Goal: Information Seeking & Learning: Learn about a topic

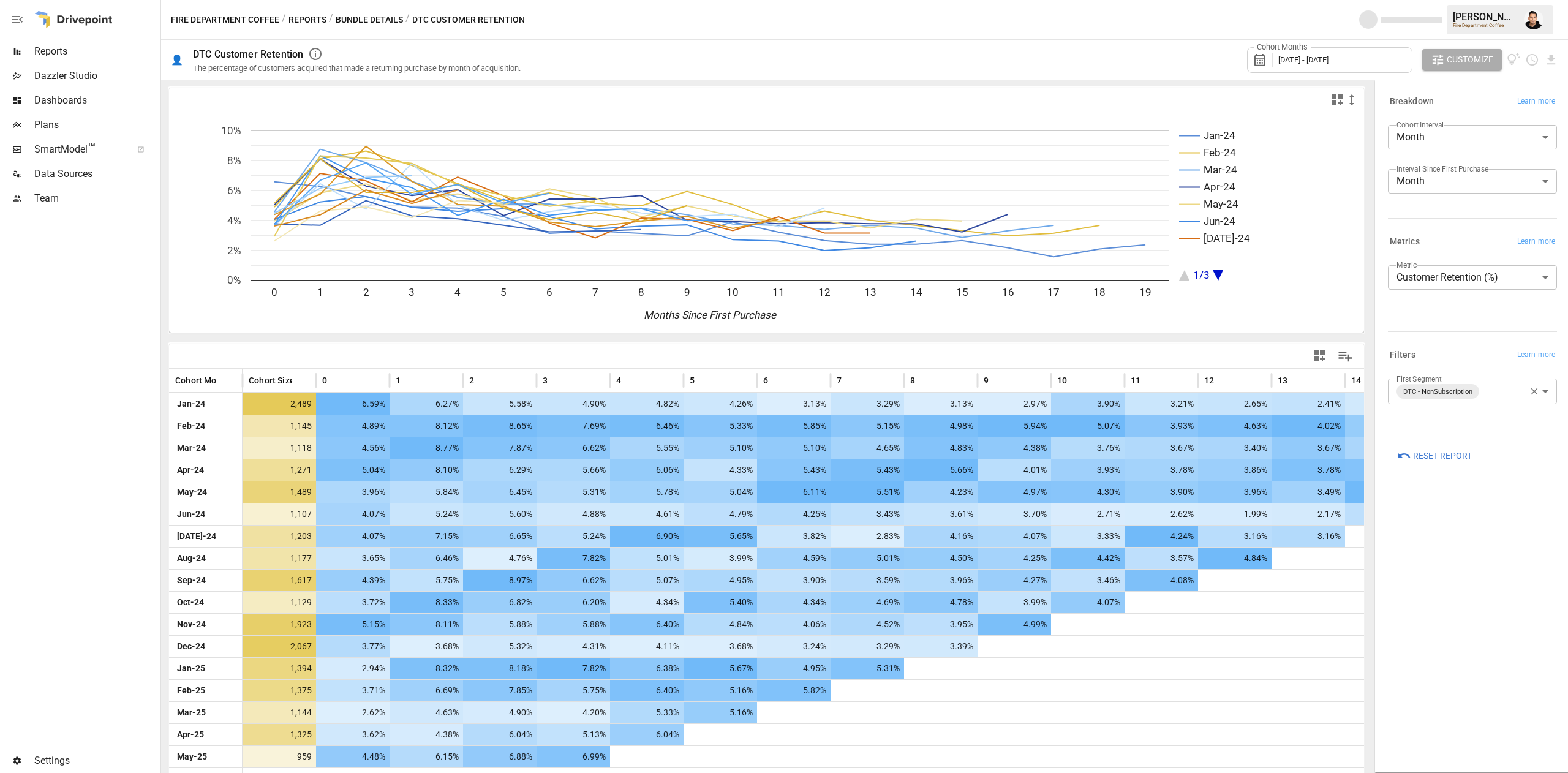
click at [1329, 61] on span "[DATE] - [DATE]" at bounding box center [1303, 59] width 50 height 9
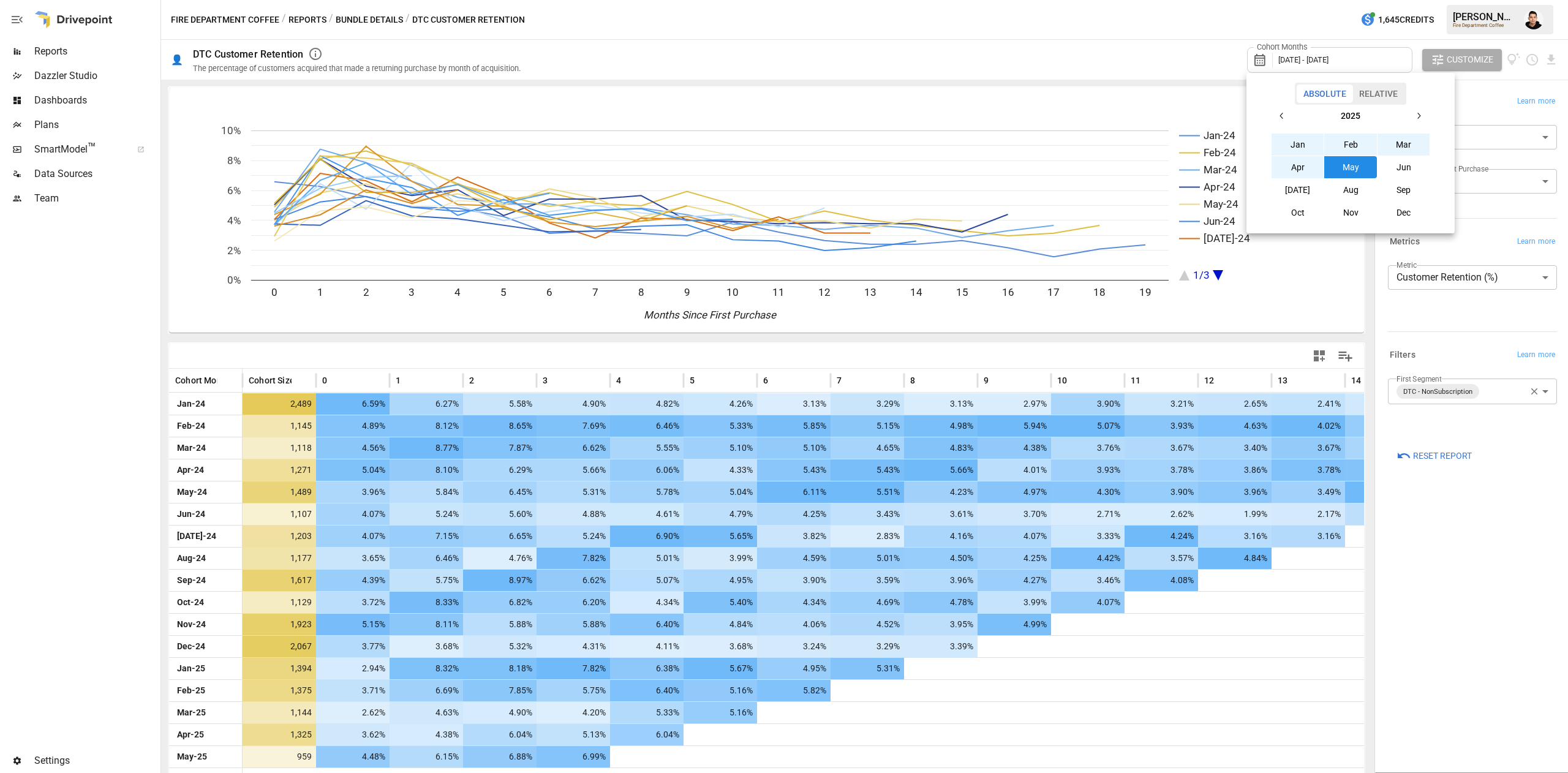
click at [1282, 117] on icon "button" at bounding box center [1282, 116] width 3 height 6
click at [1282, 133] on button "Jan" at bounding box center [1298, 144] width 52 height 22
click at [1416, 110] on button "button" at bounding box center [1418, 116] width 22 height 22
click at [1405, 213] on button "Dec" at bounding box center [1404, 212] width 52 height 22
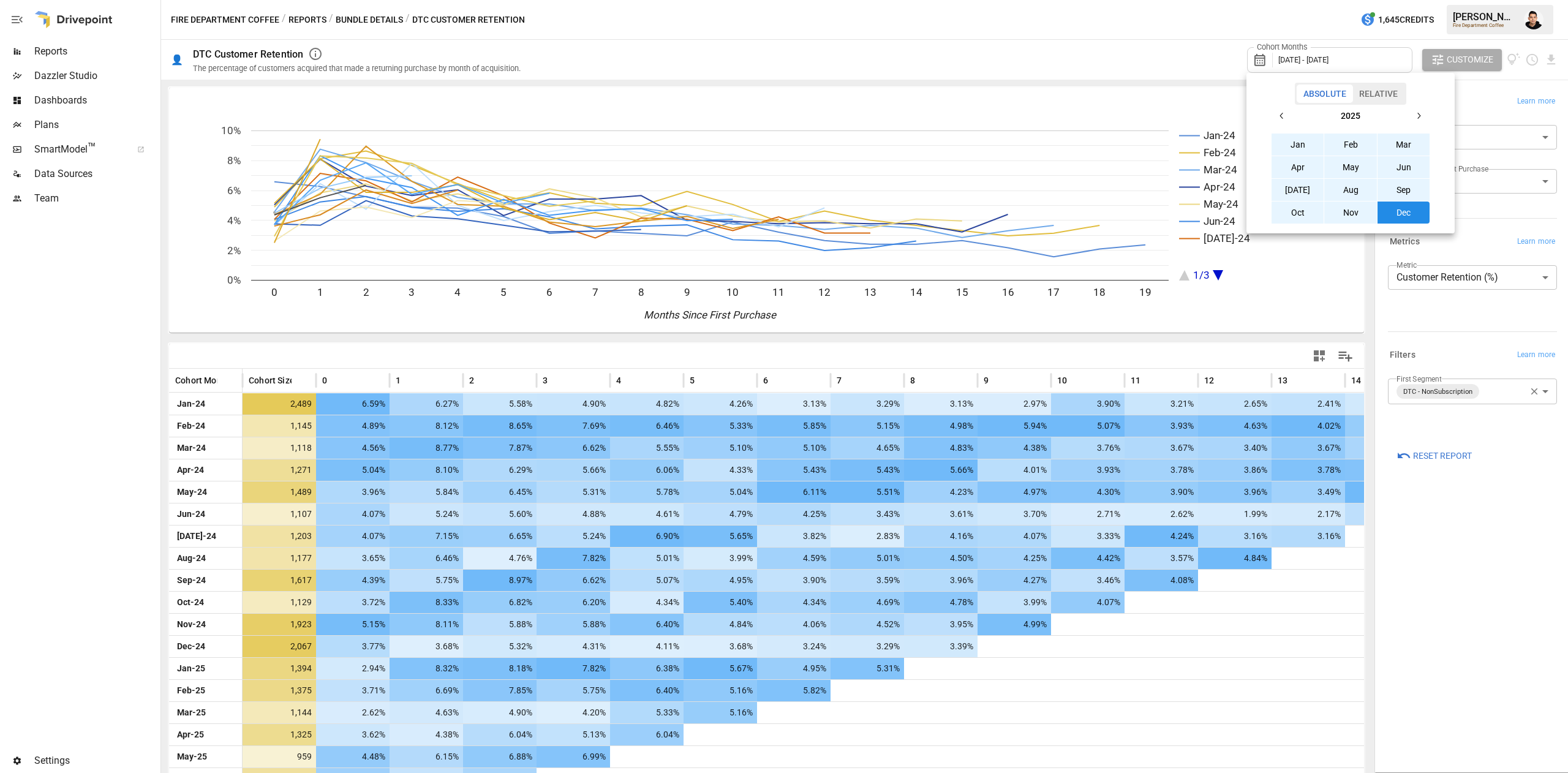
click at [1289, 328] on div at bounding box center [784, 386] width 1568 height 773
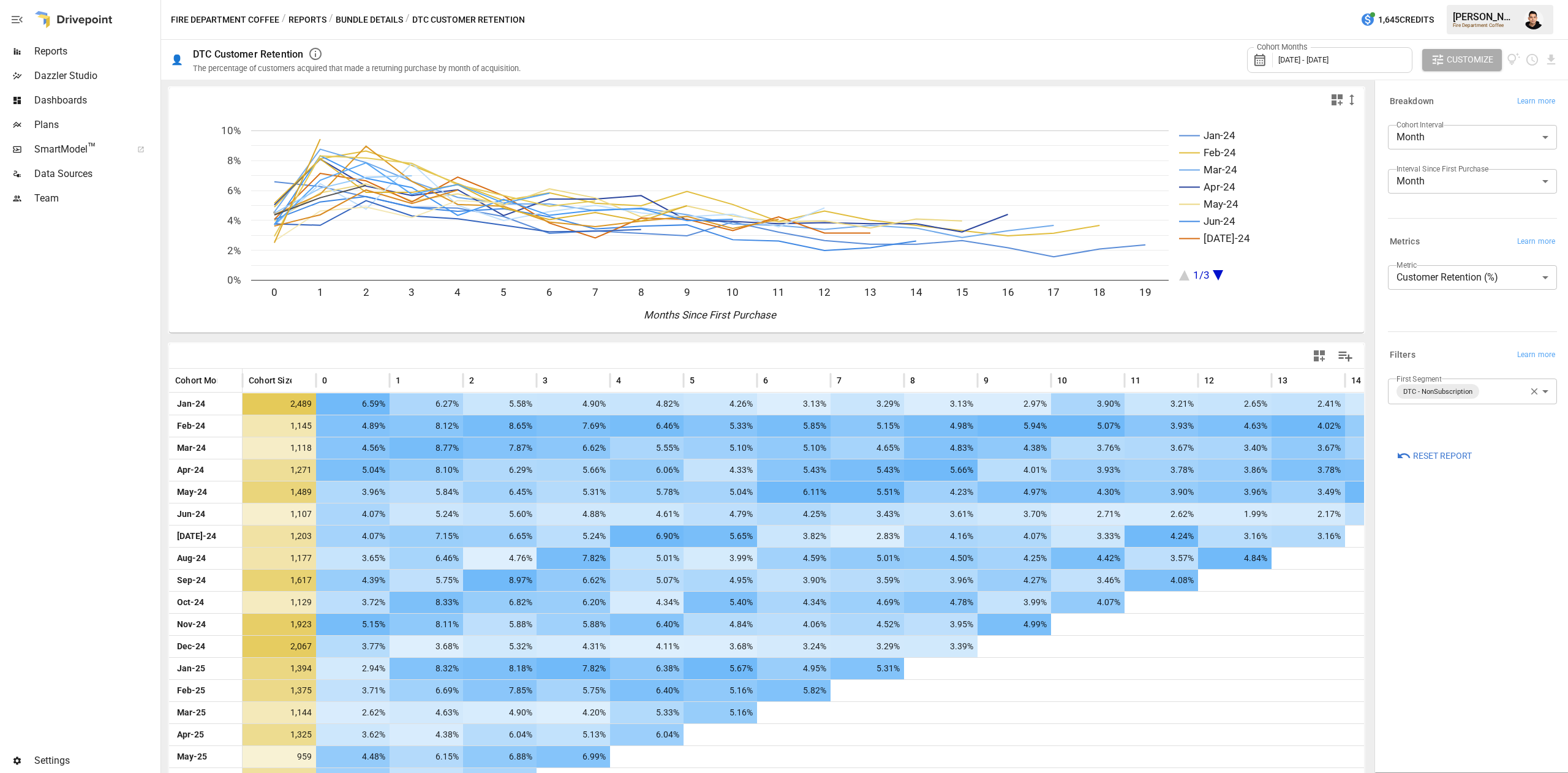
scroll to position [86, 0]
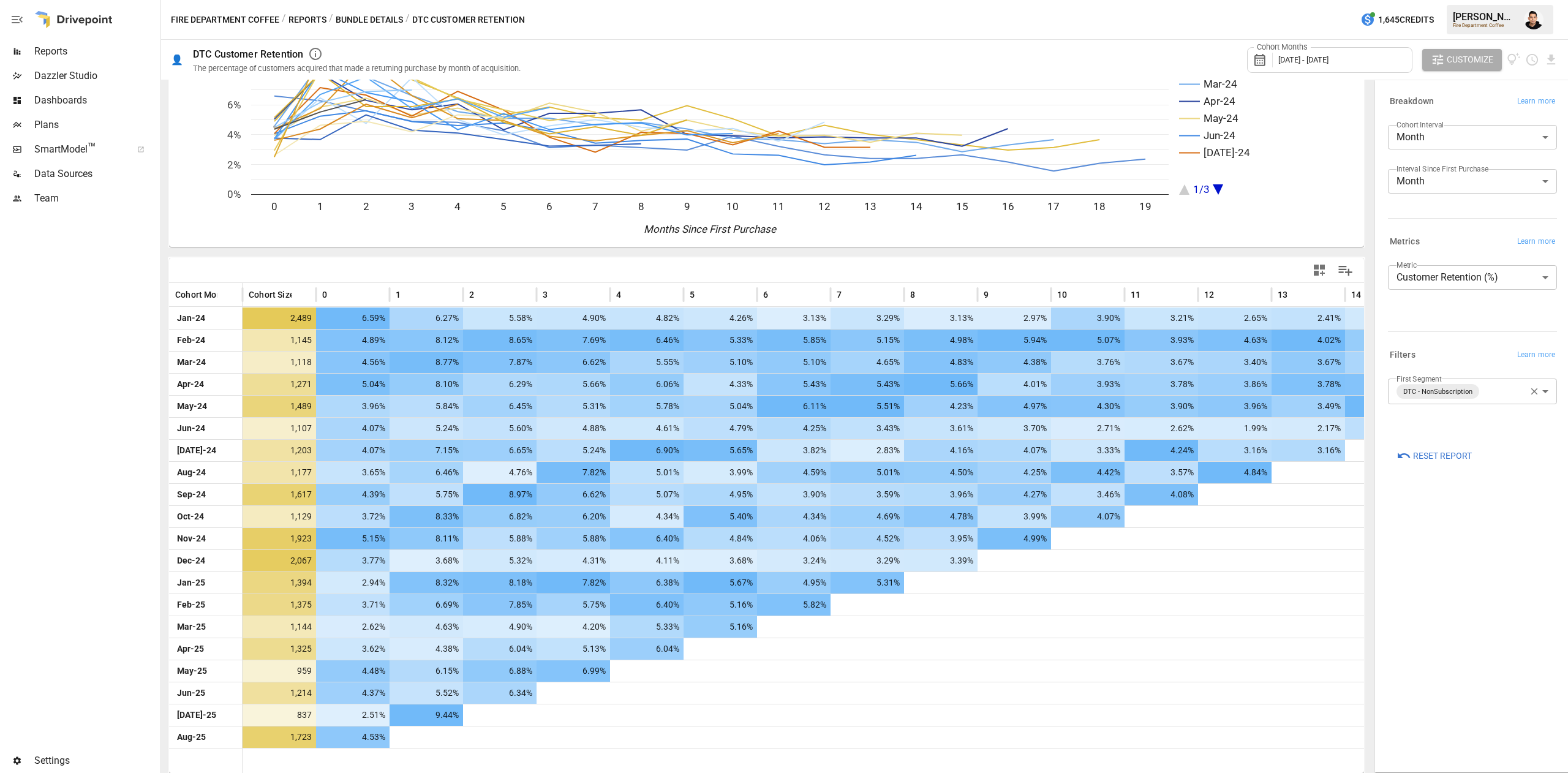
click at [1458, 0] on body "Reports Dazzler Studio Dashboards Plans SmartModel ™ Data Sources Team Settings…" at bounding box center [784, 0] width 1568 height 0
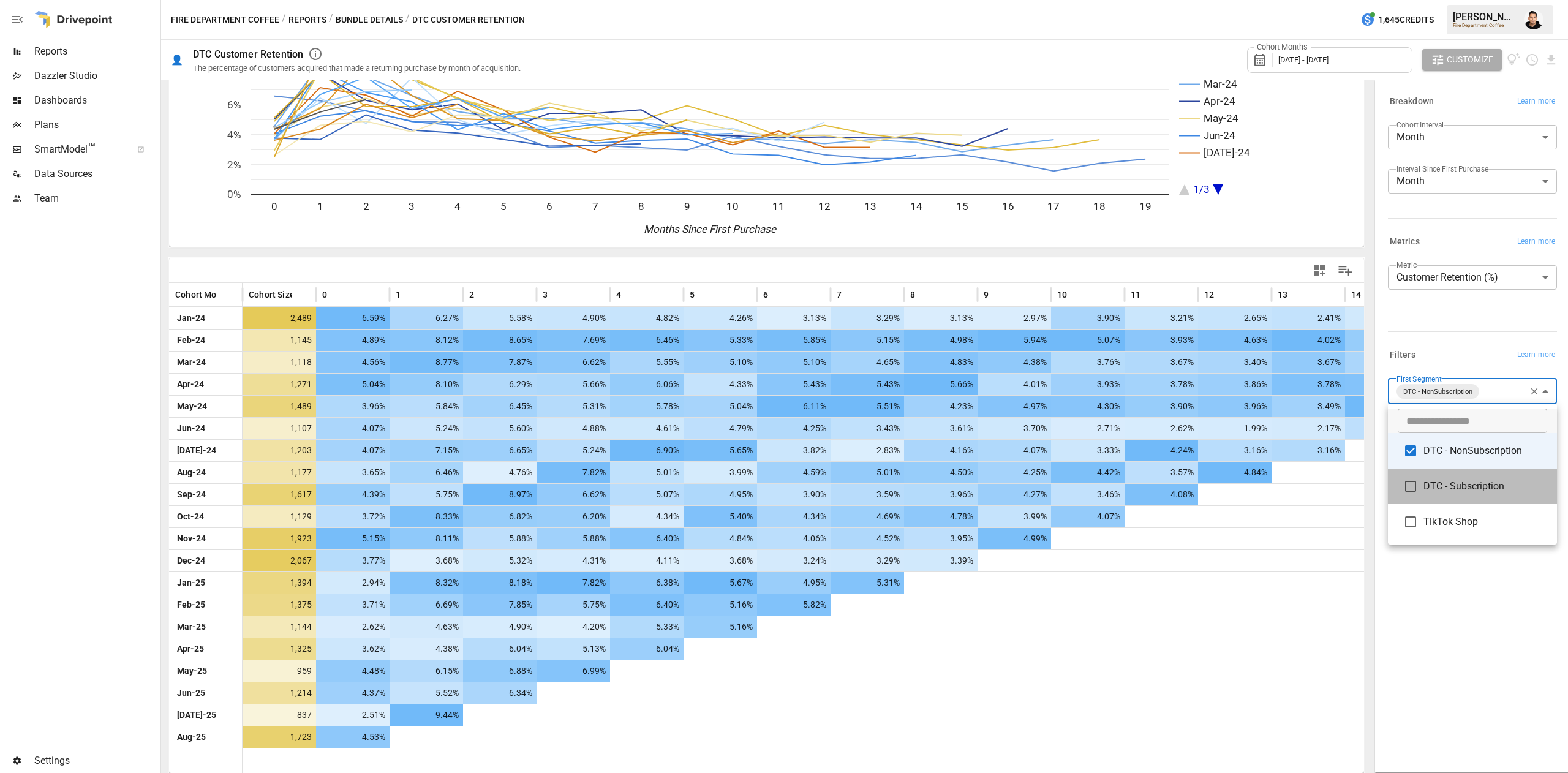
drag, startPoint x: 1455, startPoint y: 487, endPoint x: 1457, endPoint y: 469, distance: 18.1
click at [1456, 487] on span "DTC - Subscription" at bounding box center [1485, 486] width 123 height 15
click at [1457, 456] on li "DTC - NonSubscription" at bounding box center [1472, 450] width 169 height 35
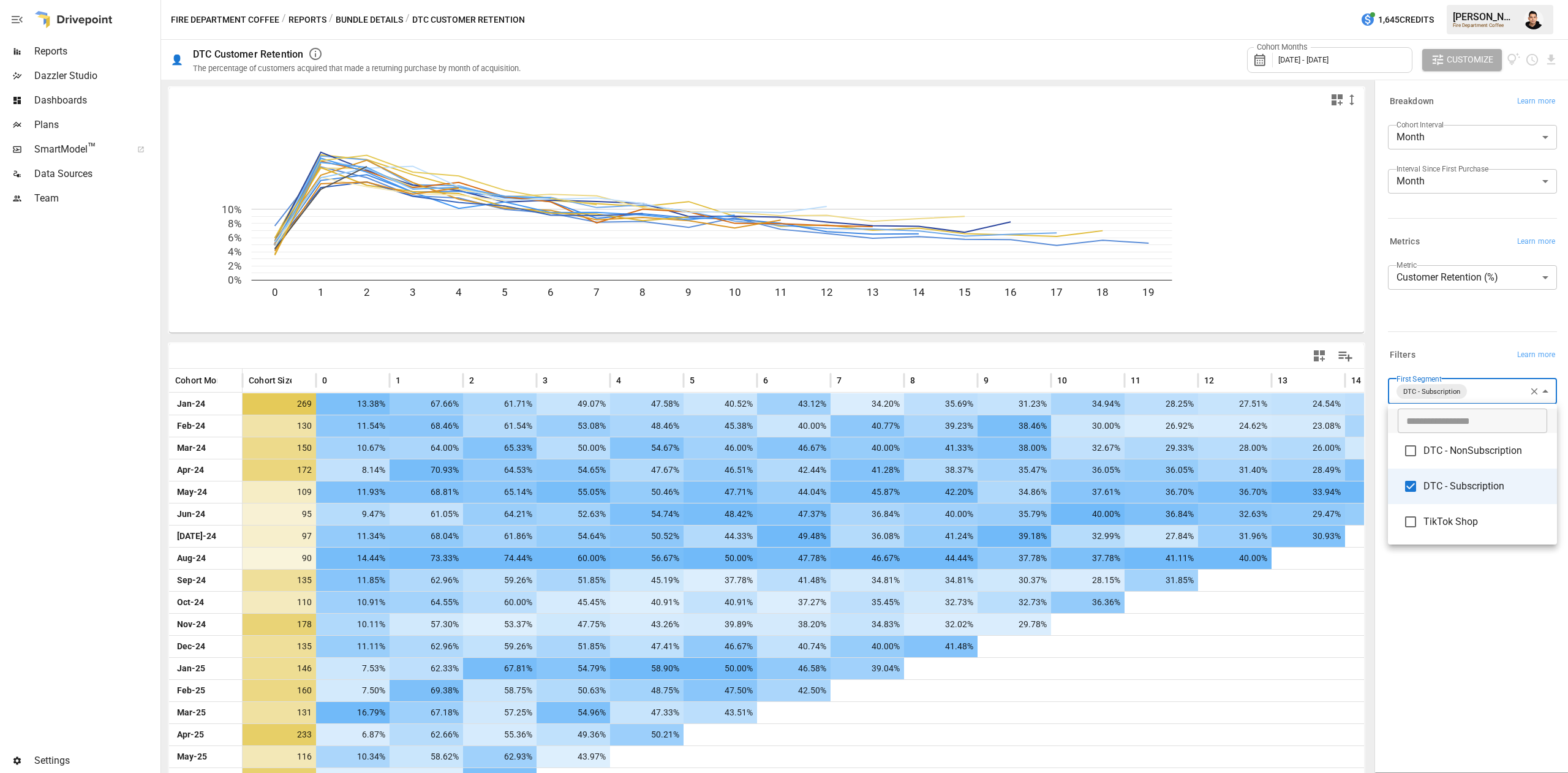
click at [1453, 337] on div at bounding box center [784, 386] width 1568 height 773
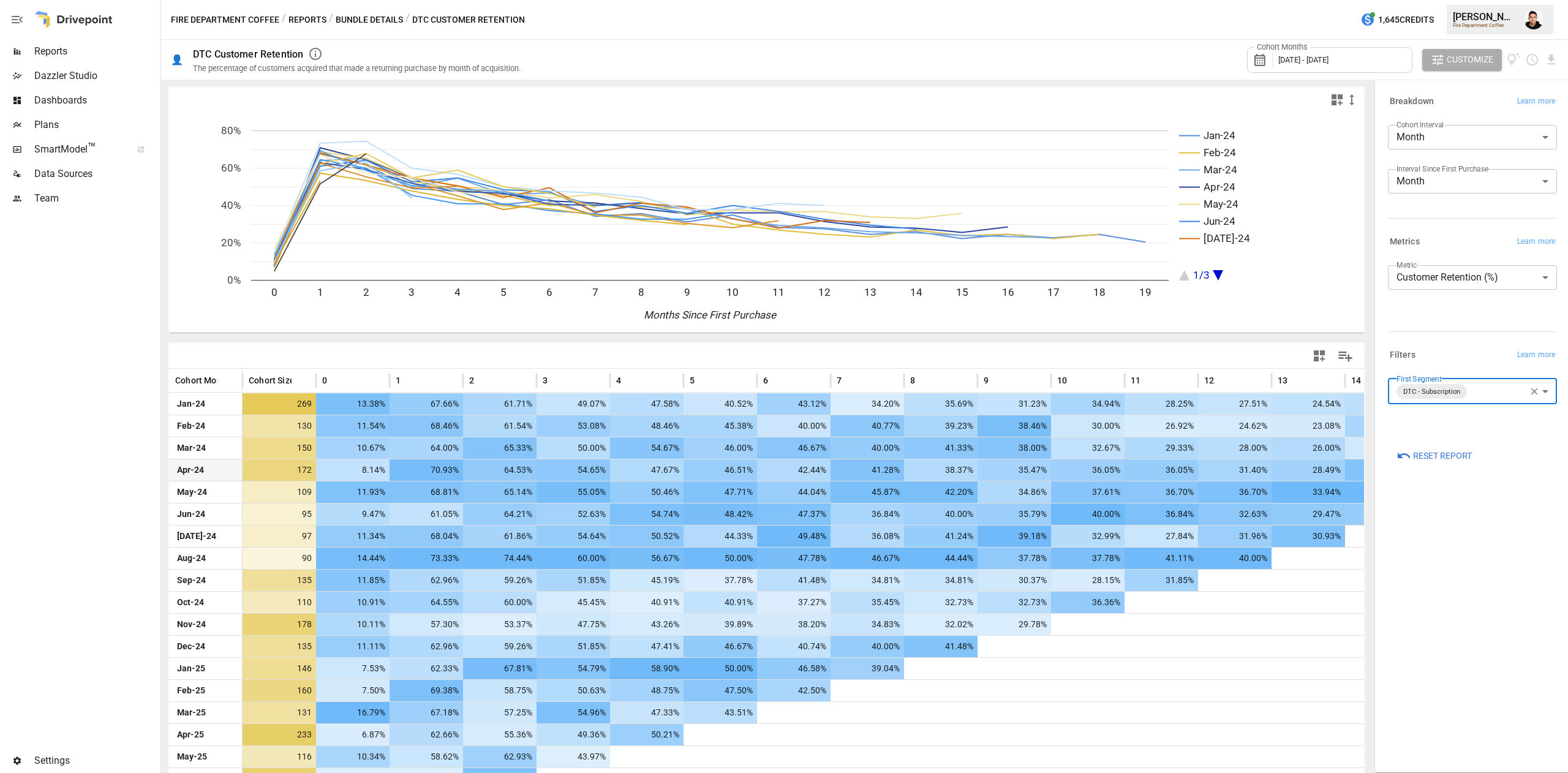
scroll to position [86, 0]
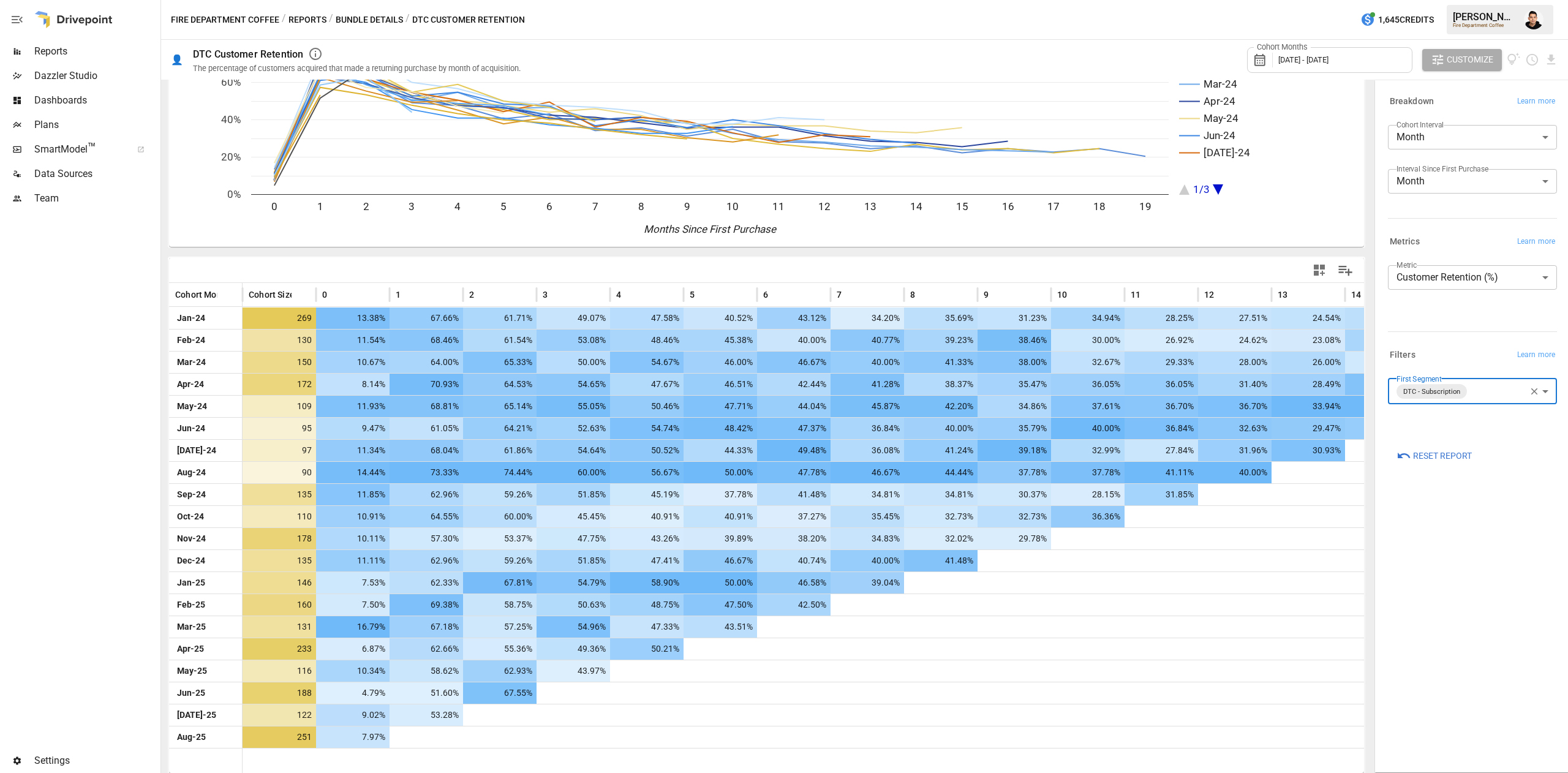
click at [1481, 621] on div "**********" at bounding box center [1472, 426] width 189 height 686
click at [1397, 0] on body "Reports Dazzler Studio Dashboards Plans SmartModel ™ Data Sources Team Settings…" at bounding box center [784, 0] width 1568 height 0
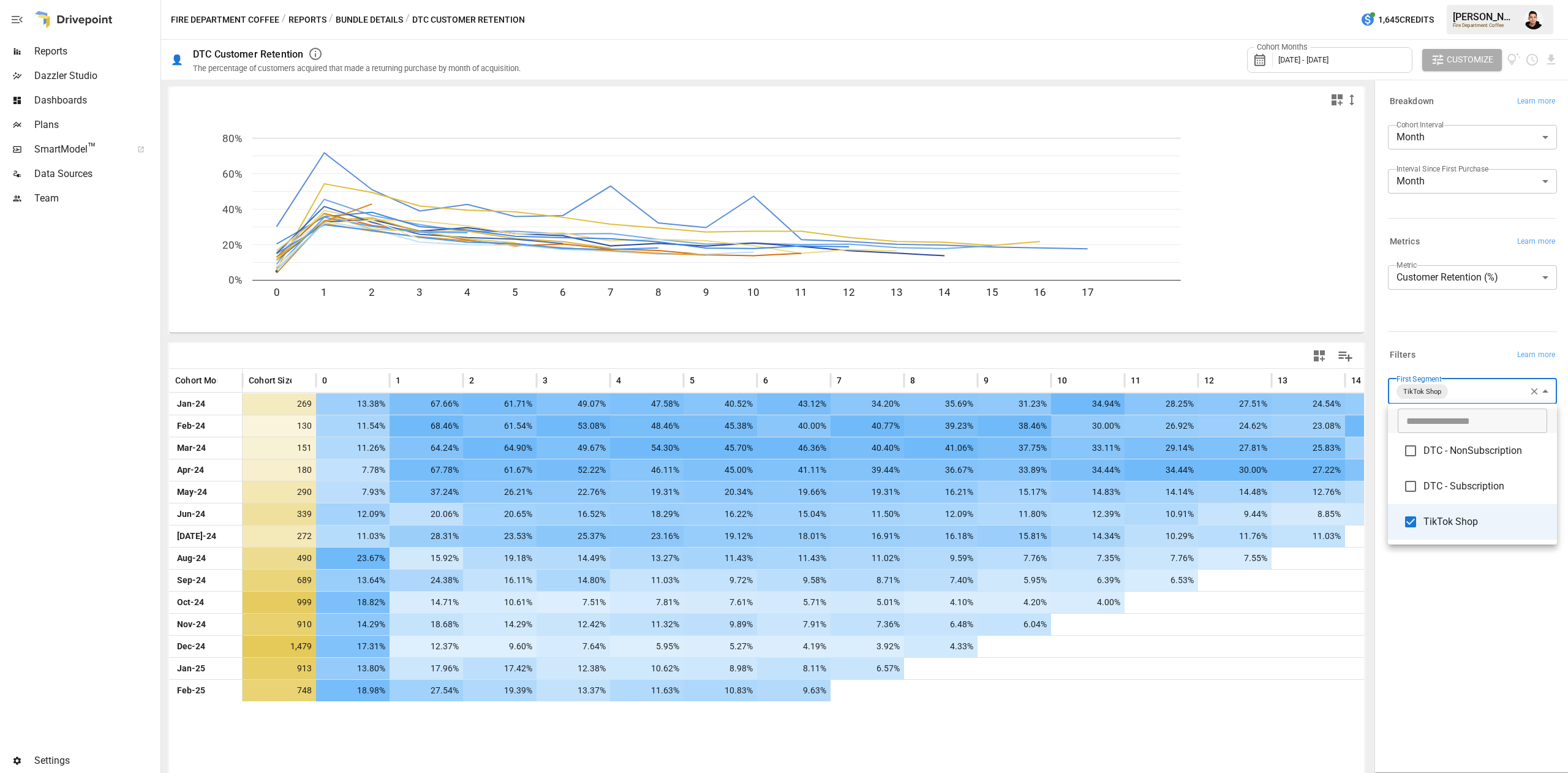
click at [1411, 331] on div at bounding box center [784, 386] width 1568 height 773
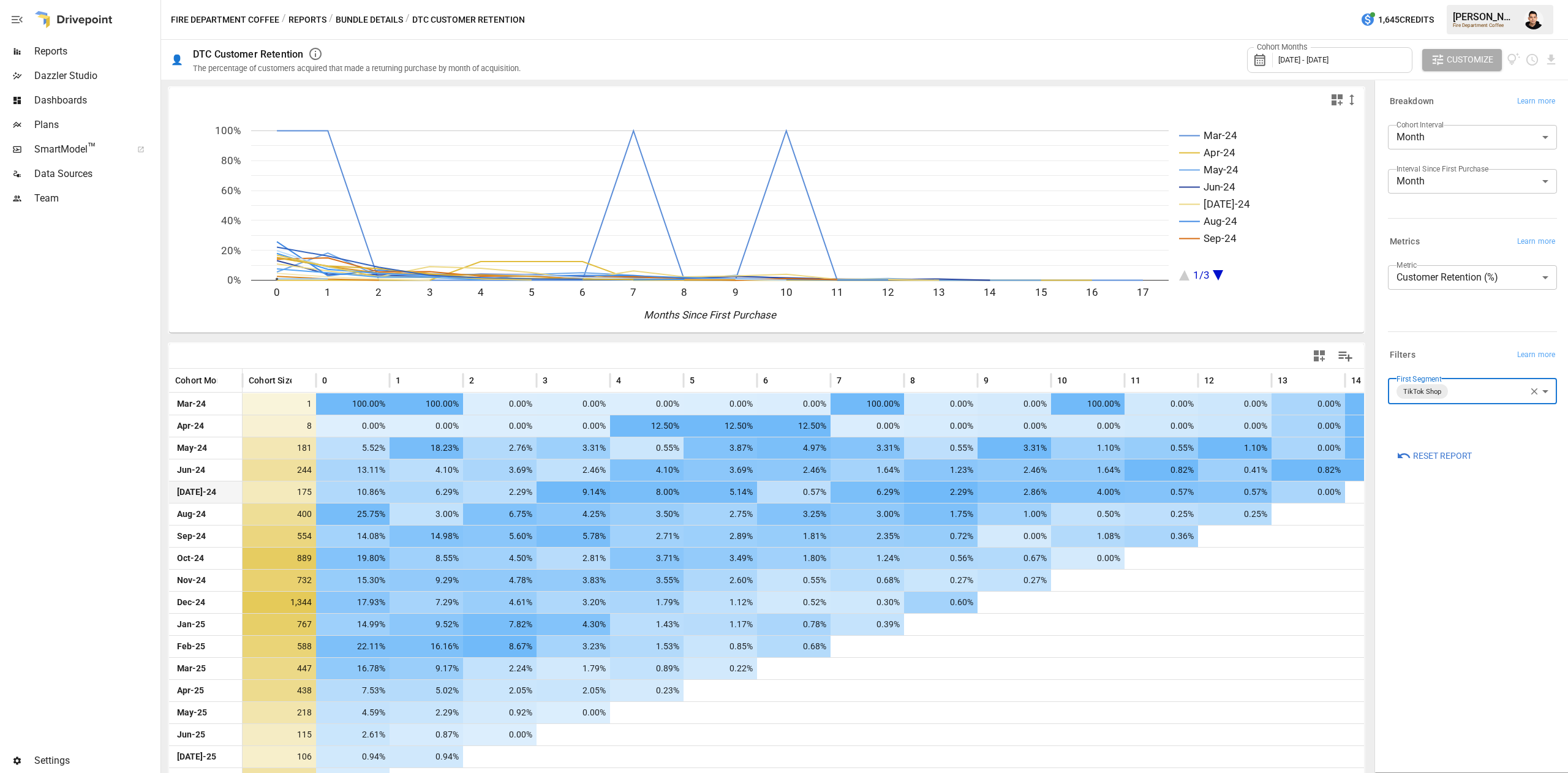
scroll to position [42, 0]
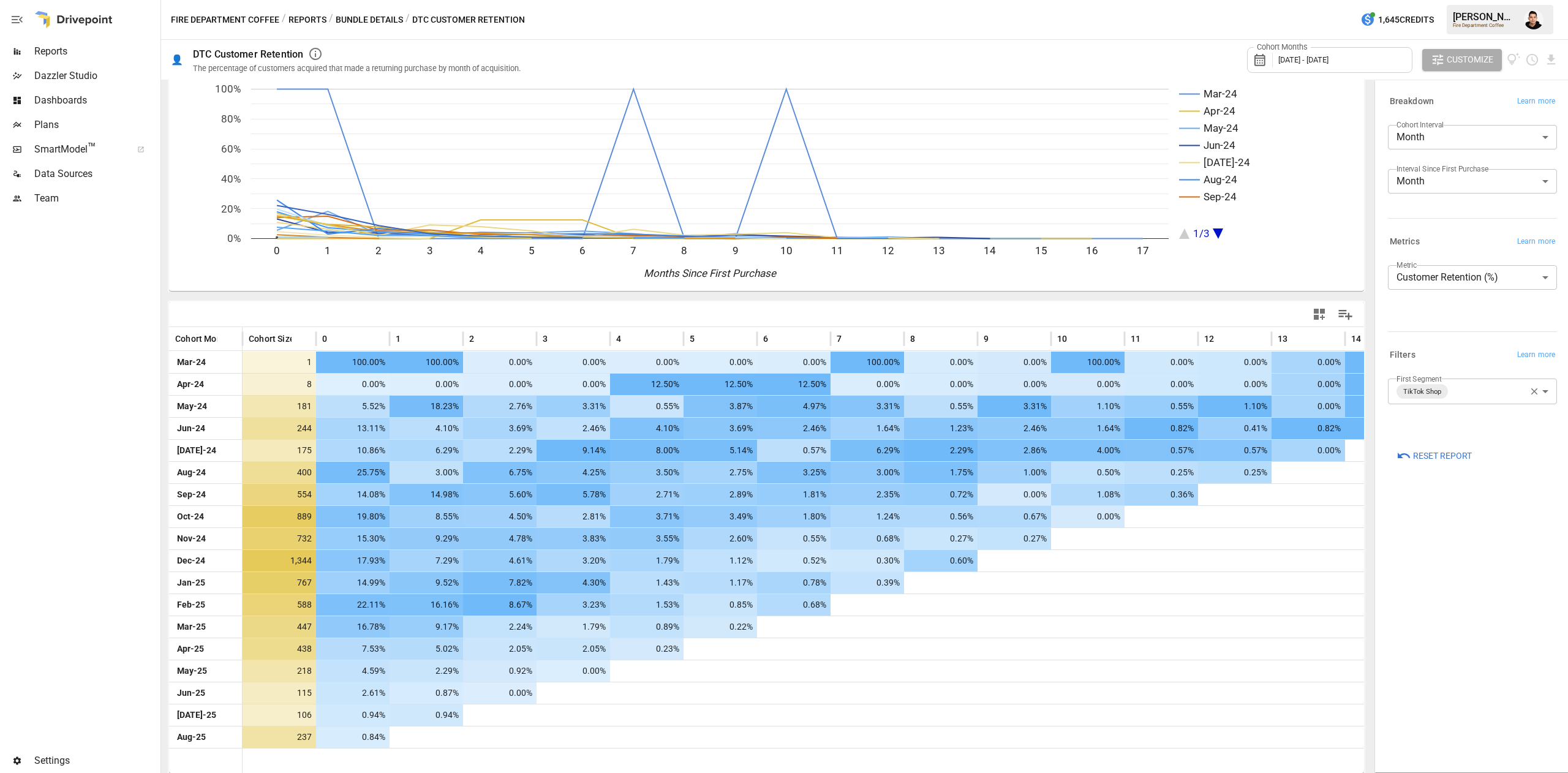
click at [1453, 0] on body "Reports Dazzler Studio Dashboards Plans SmartModel ™ Data Sources Team Settings…" at bounding box center [784, 0] width 1568 height 0
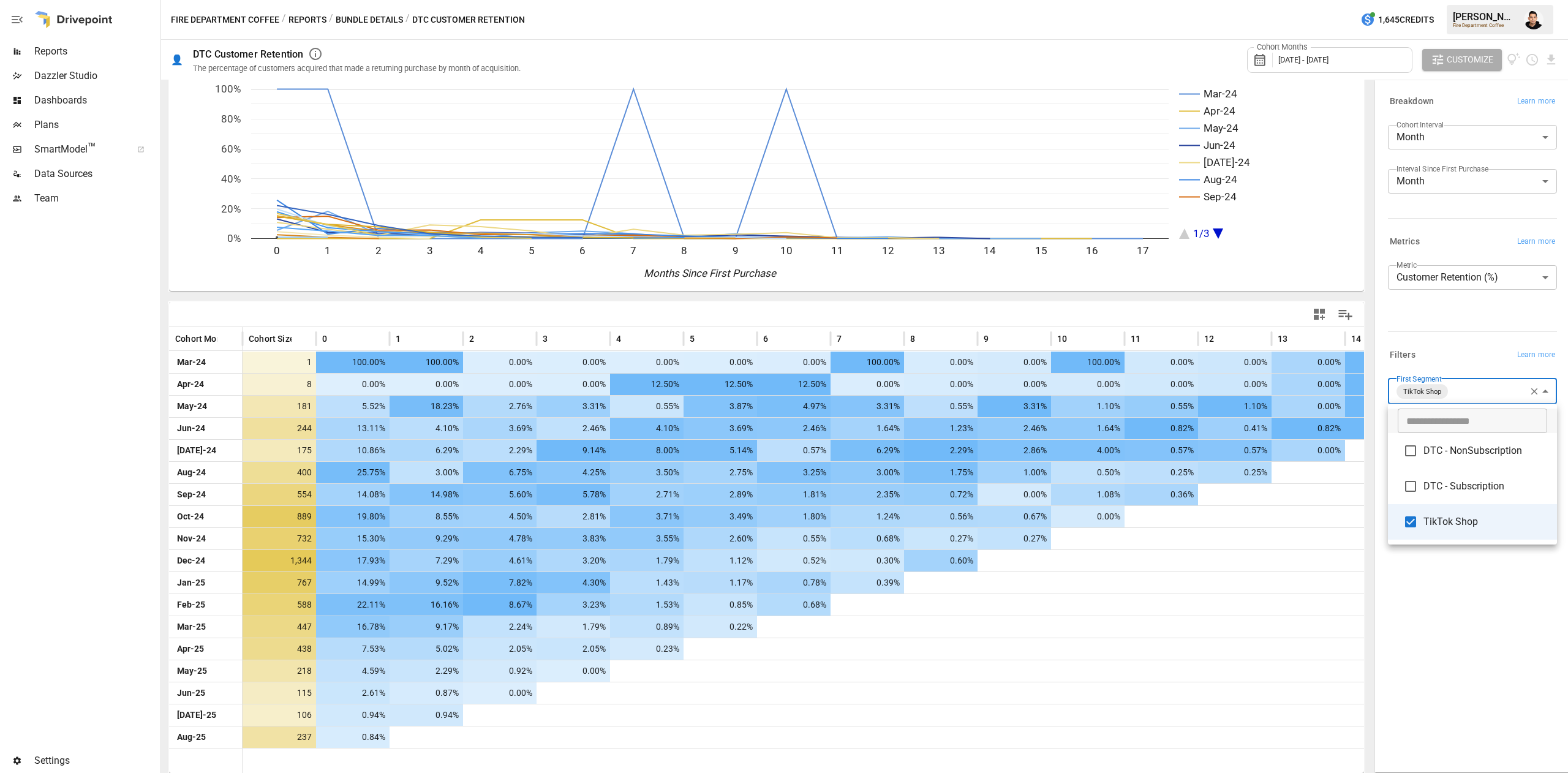
click at [1425, 451] on span "DTC - NonSubscription" at bounding box center [1485, 451] width 123 height 15
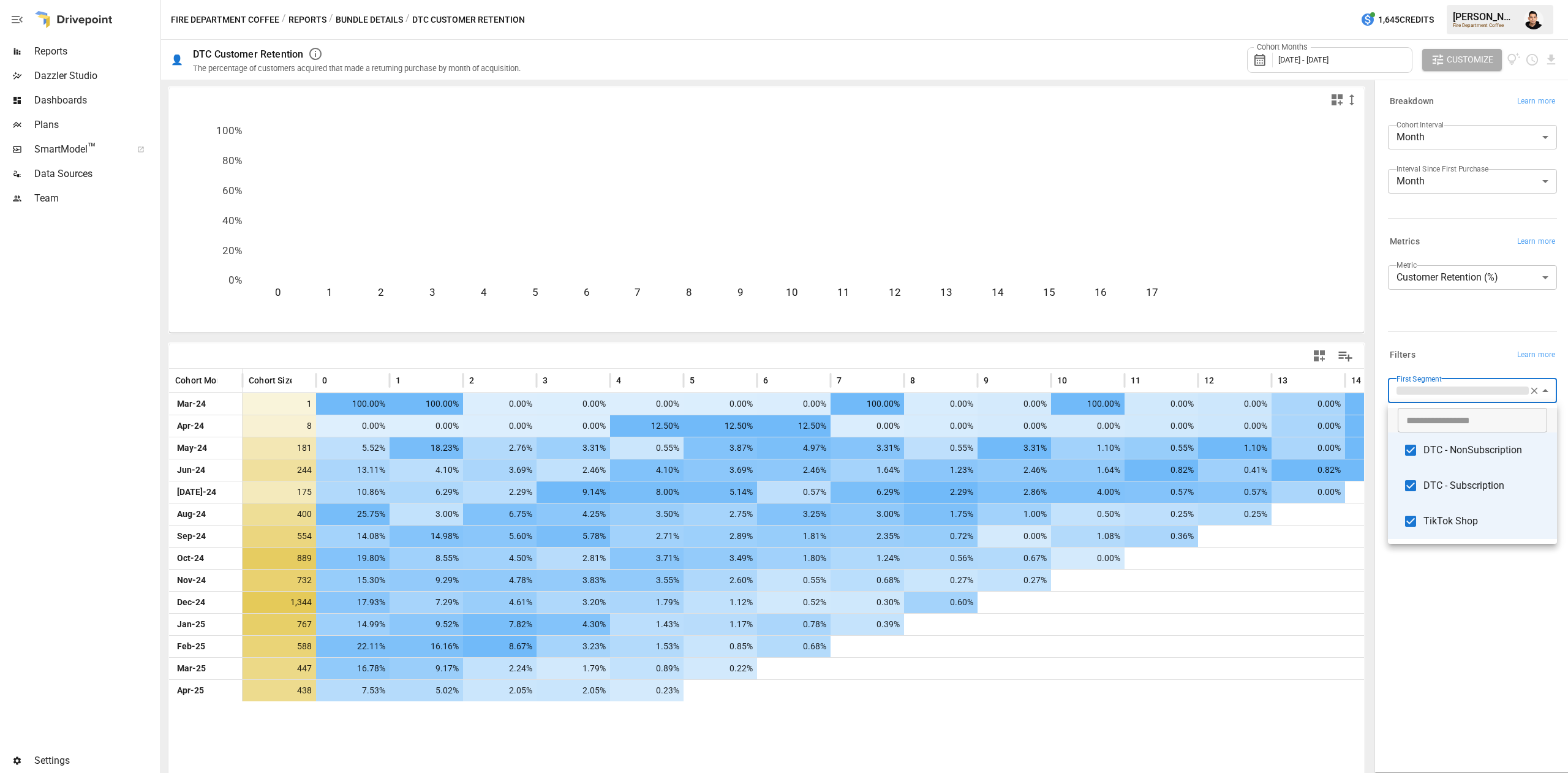
type input "**********"
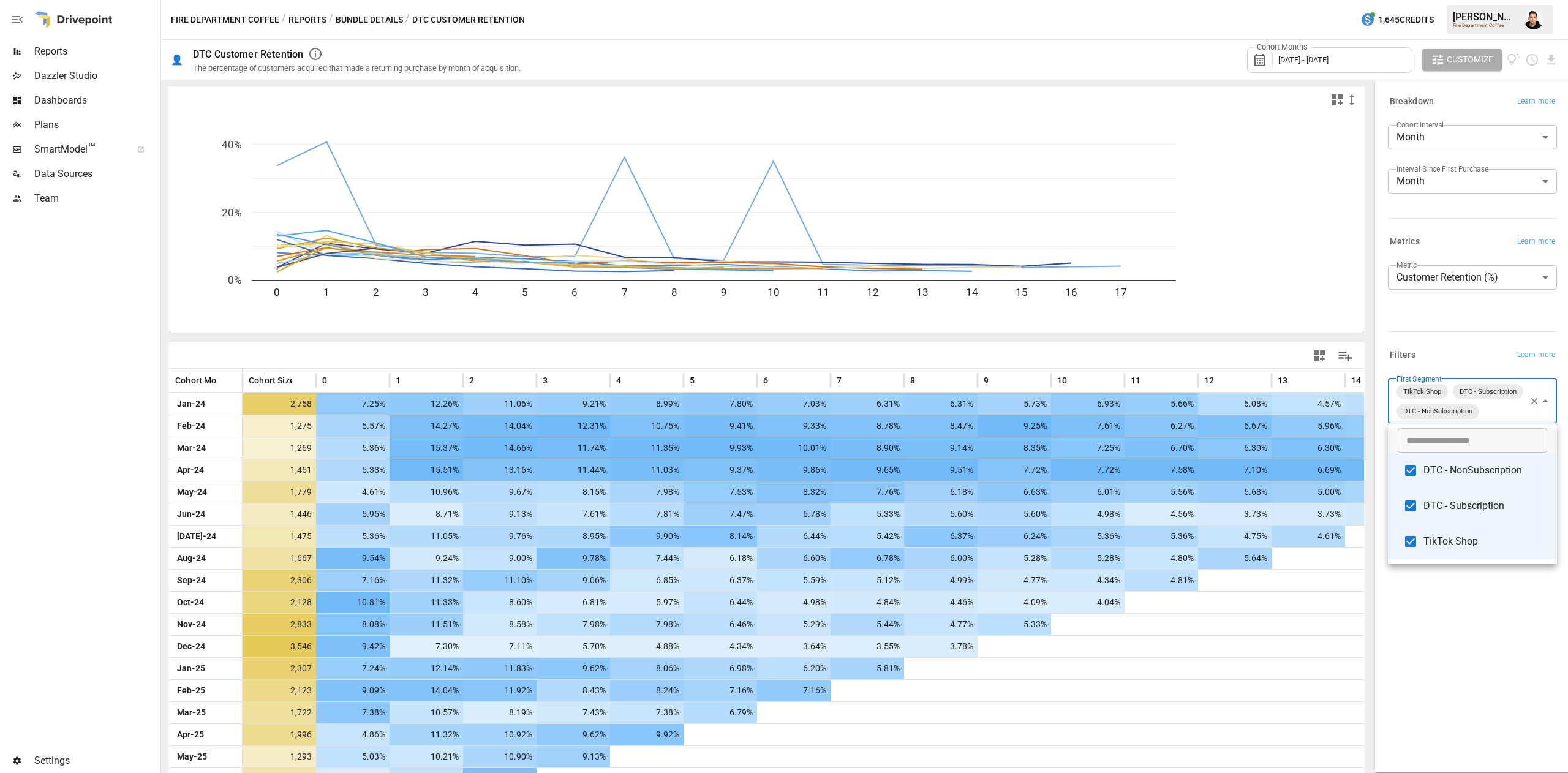
click at [1404, 332] on div at bounding box center [784, 386] width 1568 height 773
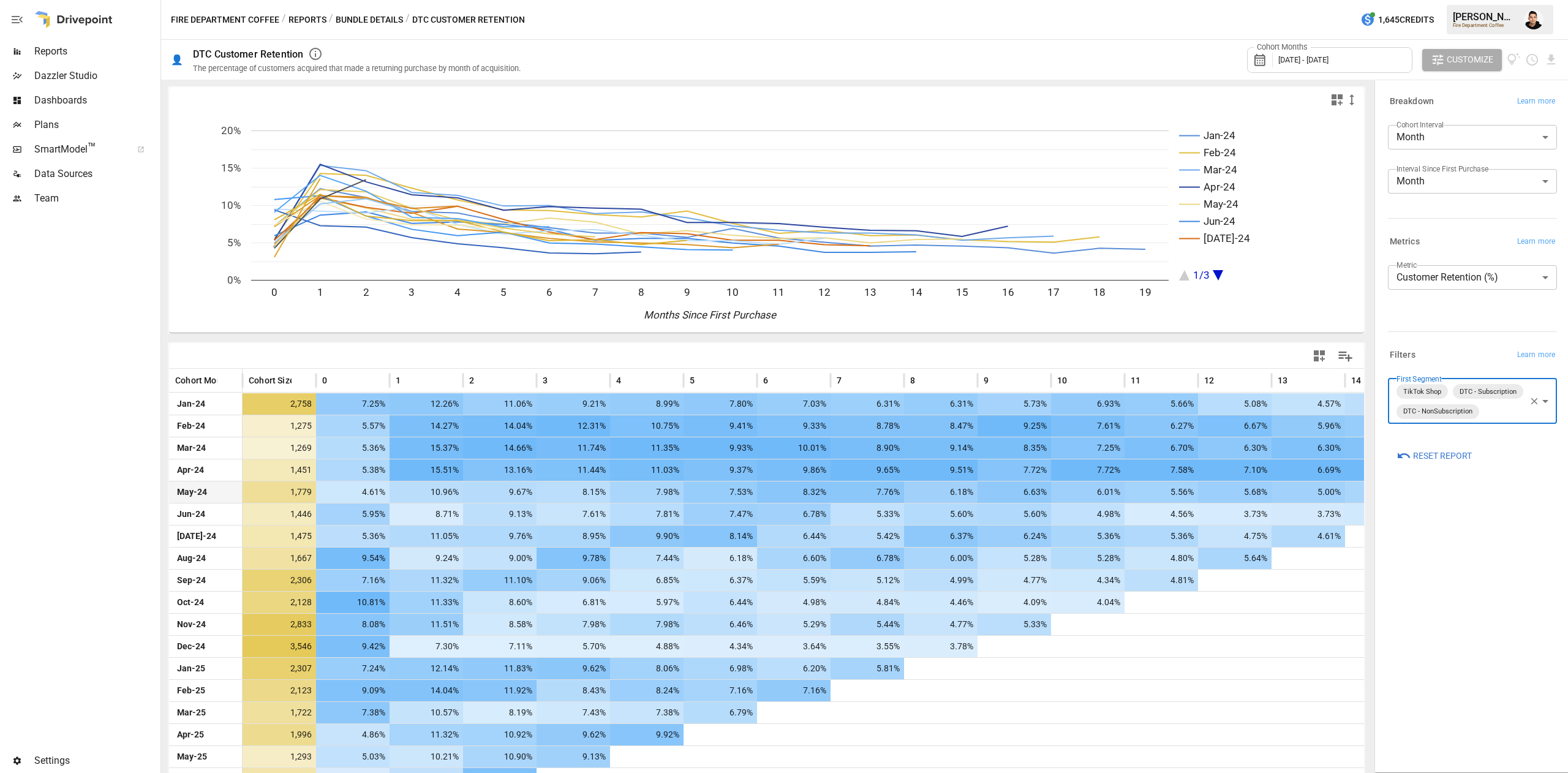
scroll to position [86, 0]
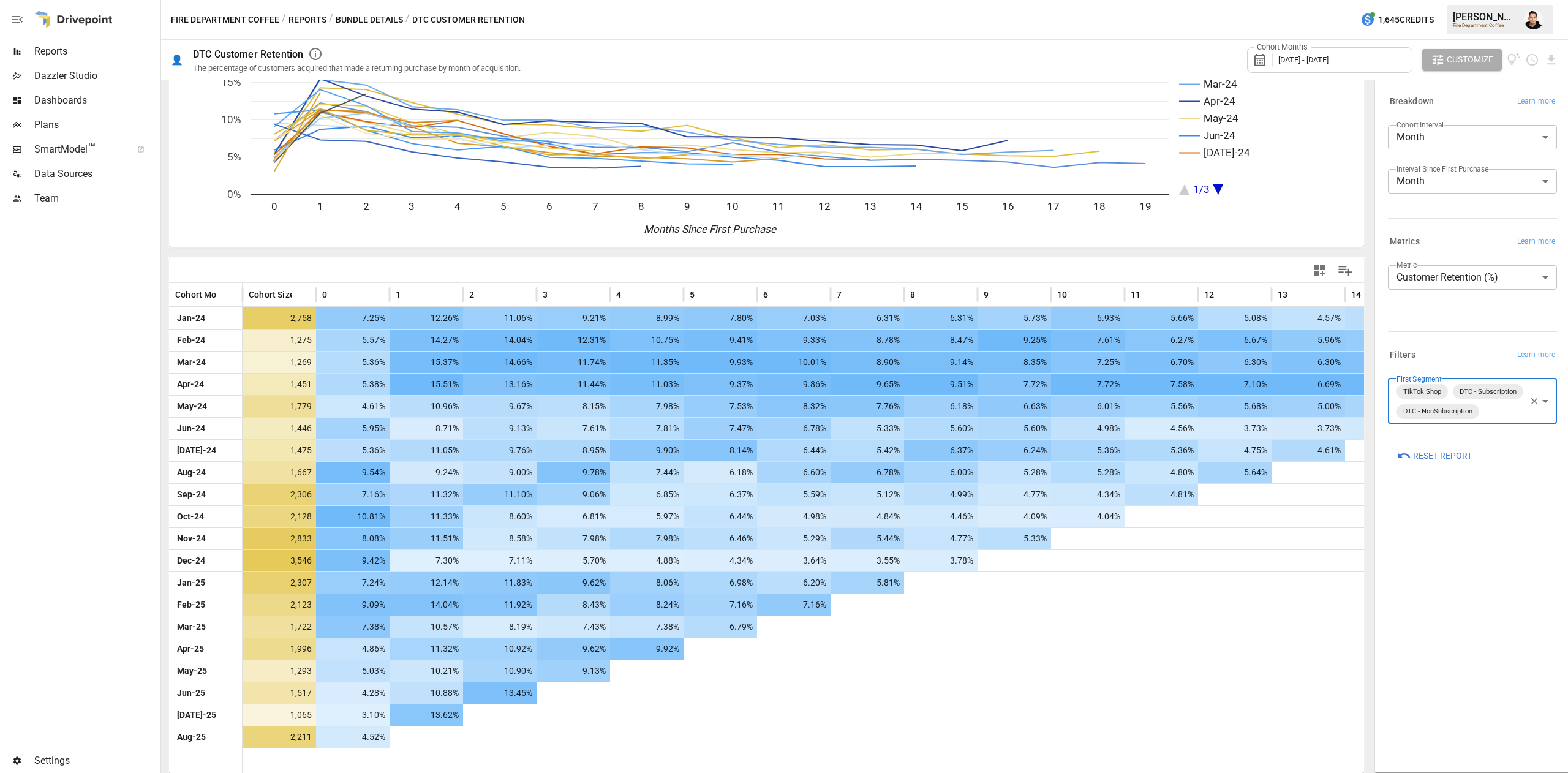
click at [1107, 254] on div "Jan-24 Feb-24 Mar-24 Apr-24 May-24 Jun-24 [DATE]-24 1/3 0 1 2 3 4 5 6 7 8 9 10 …" at bounding box center [766, 383] width 1201 height 771
